Goal: Information Seeking & Learning: Learn about a topic

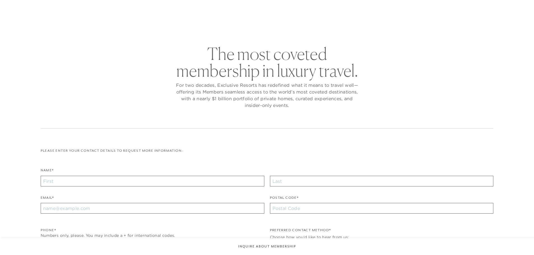
checkbox input "false"
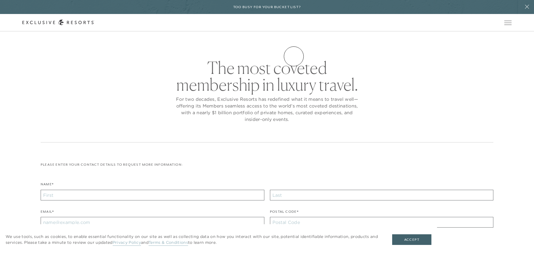
click at [0, 0] on link "Experience Collection" at bounding box center [0, 0] width 0 height 0
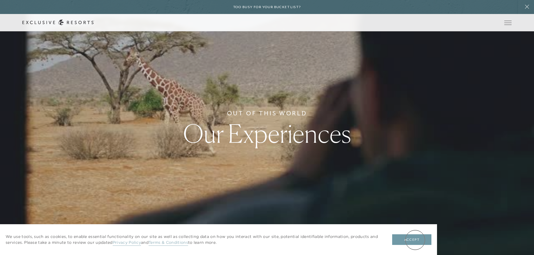
click at [415, 240] on button "Accept" at bounding box center [411, 240] width 39 height 11
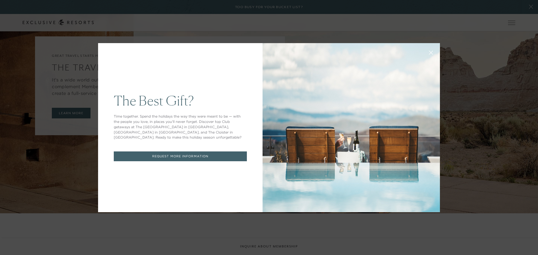
click at [430, 52] on icon at bounding box center [432, 53] width 4 height 4
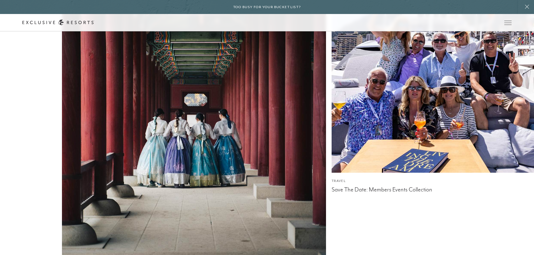
scroll to position [2167, 0]
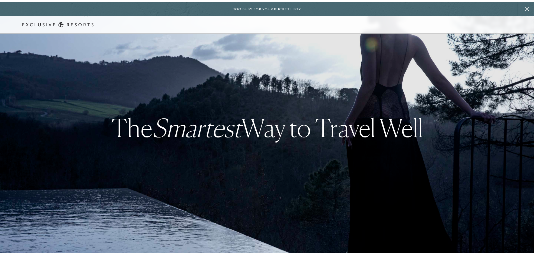
scroll to position [2167, 0]
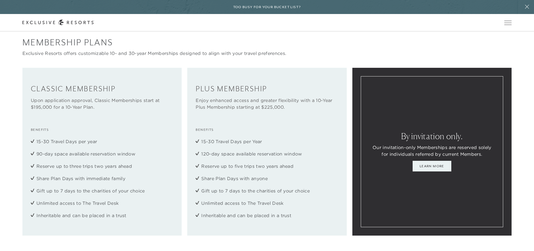
scroll to position [757, 0]
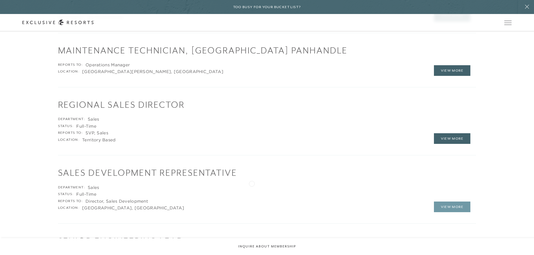
scroll to position [757, 0]
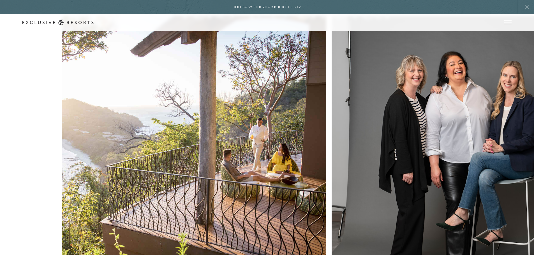
scroll to position [1798, 0]
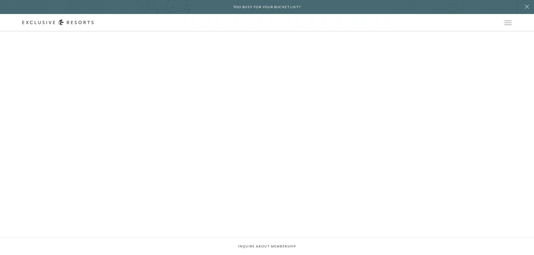
scroll to position [1178, 0]
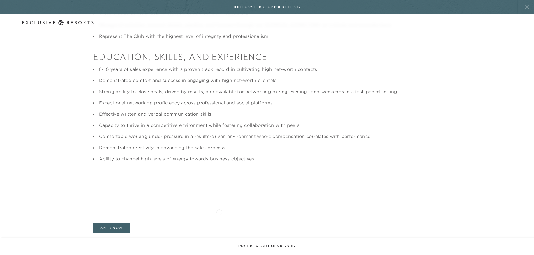
scroll to position [421, 0]
